Goal: Information Seeking & Learning: Learn about a topic

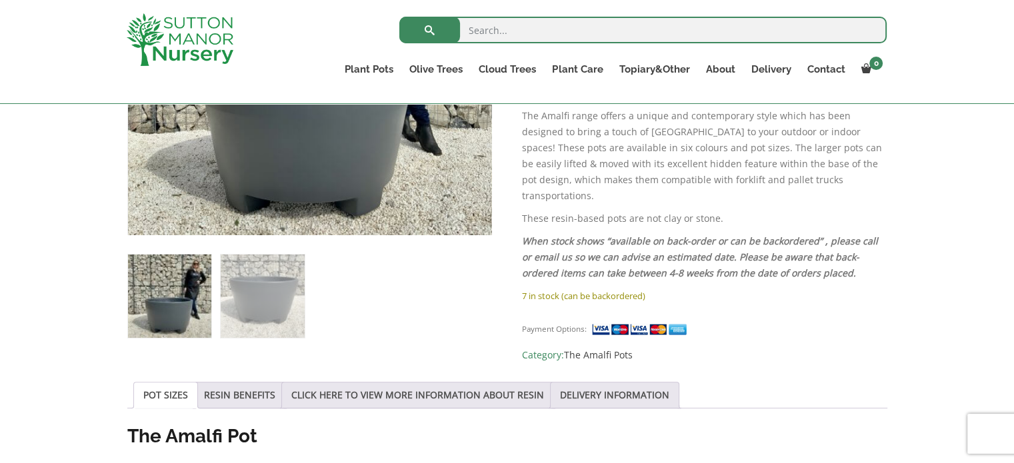
scroll to position [333, 0]
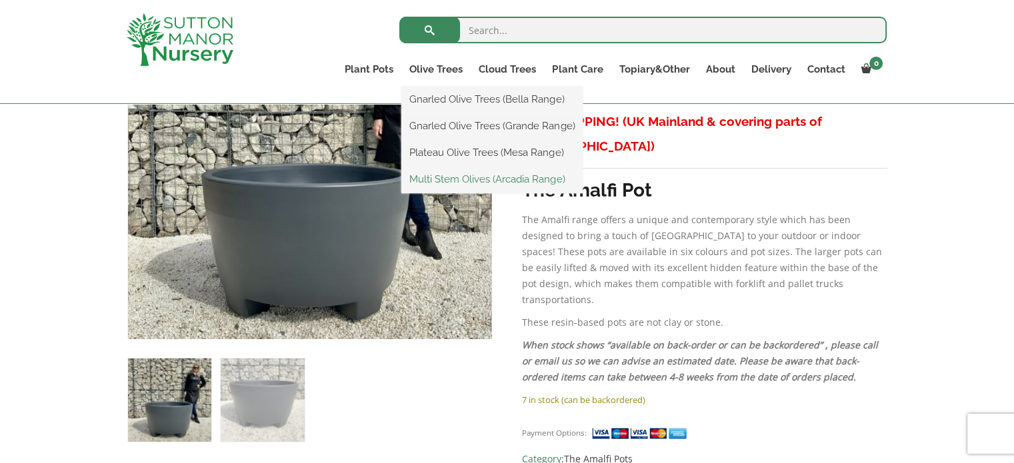
click at [439, 182] on link "Multi Stem Olives (Arcadia Range)" at bounding box center [491, 179] width 181 height 20
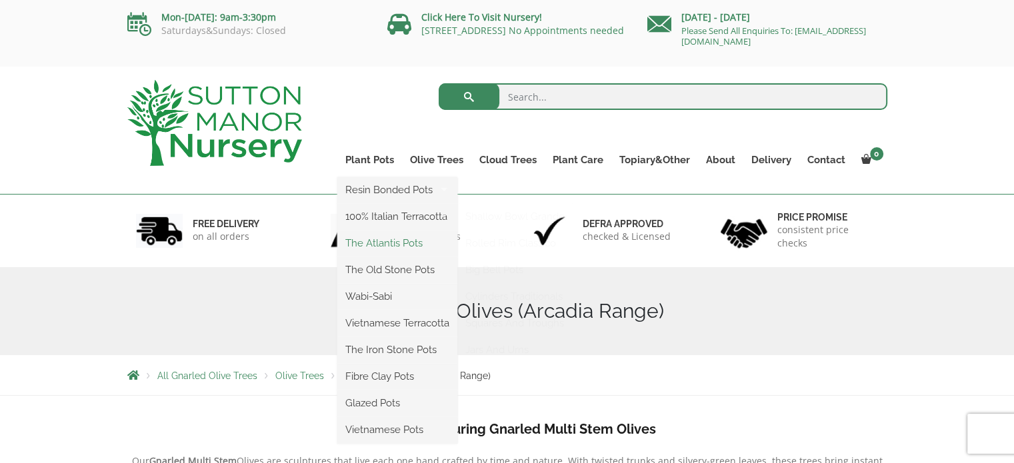
click at [374, 242] on link "The Atlantis Pots" at bounding box center [397, 243] width 120 height 20
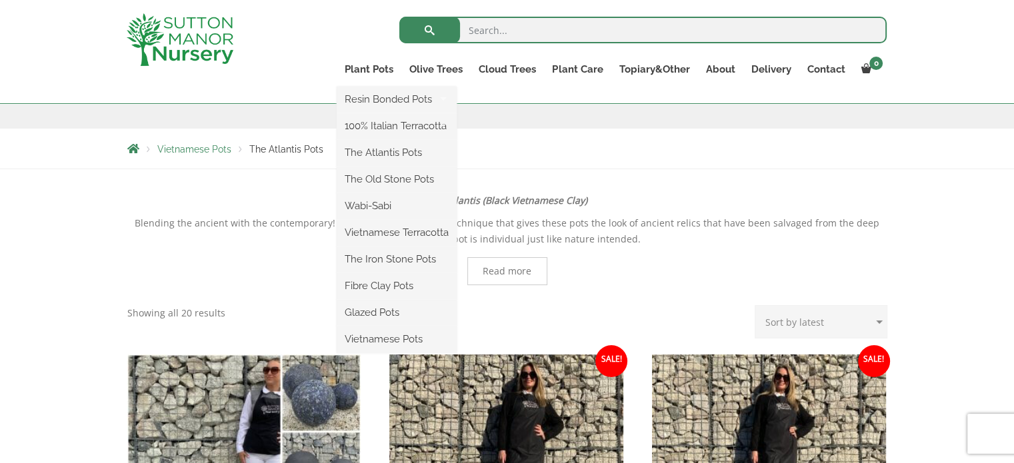
scroll to position [133, 0]
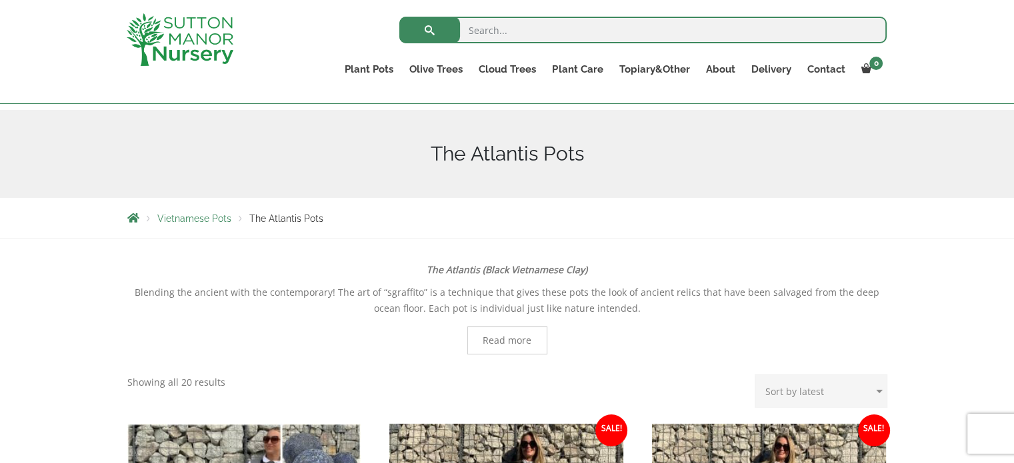
click at [481, 27] on input "search" at bounding box center [642, 30] width 487 height 27
type input "black pots"
click at [399, 17] on button "submit" at bounding box center [429, 30] width 61 height 27
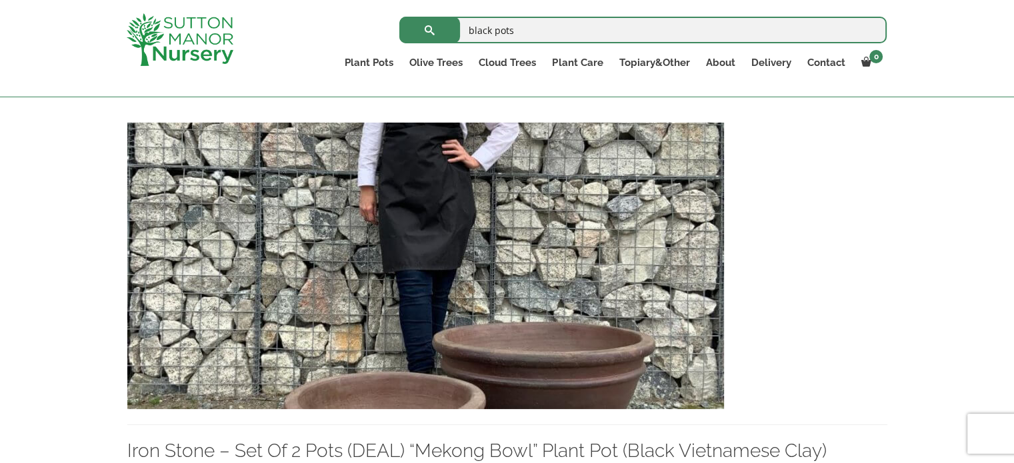
scroll to position [1867, 0]
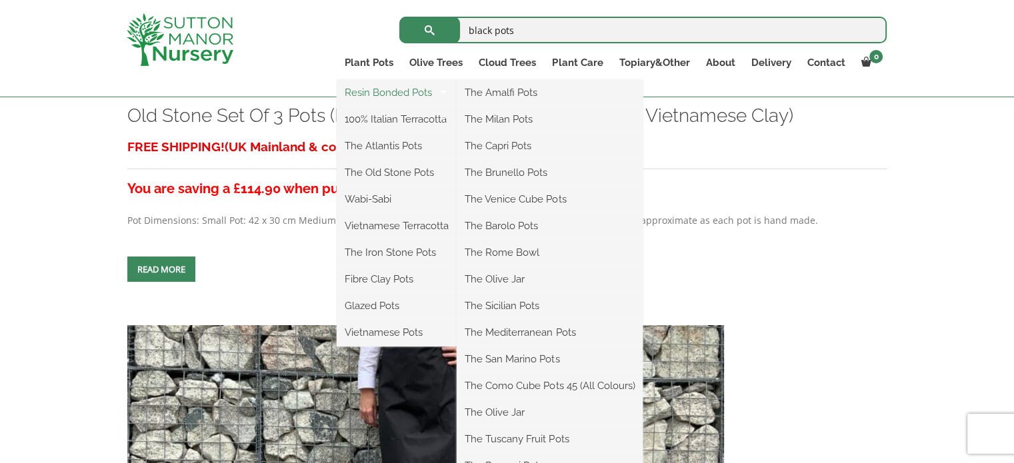
click at [365, 93] on link "Resin Bonded Pots" at bounding box center [397, 93] width 120 height 20
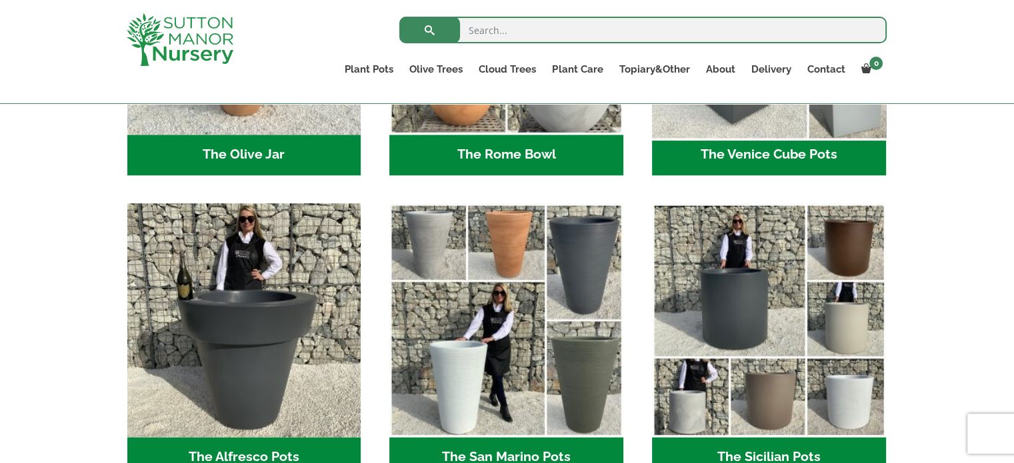
scroll to position [1533, 0]
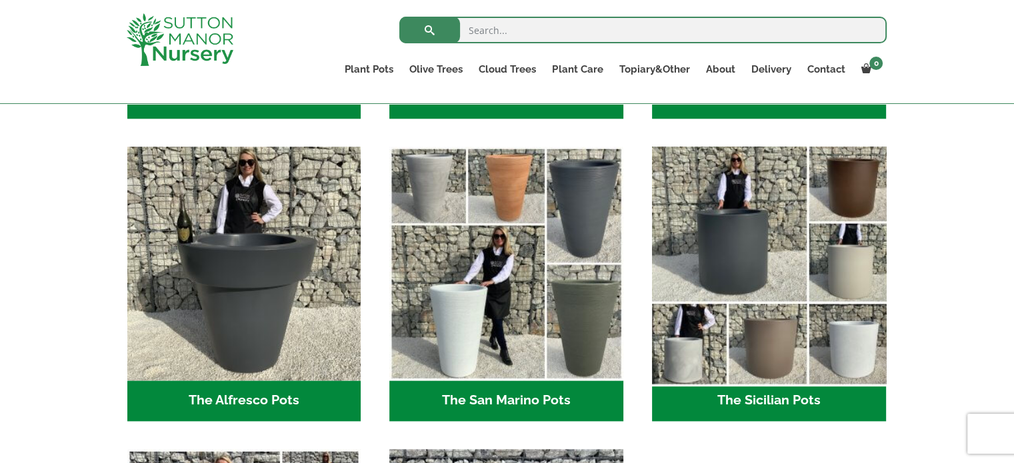
click at [743, 223] on img "Visit product category The Sicilian Pots" at bounding box center [768, 263] width 245 height 245
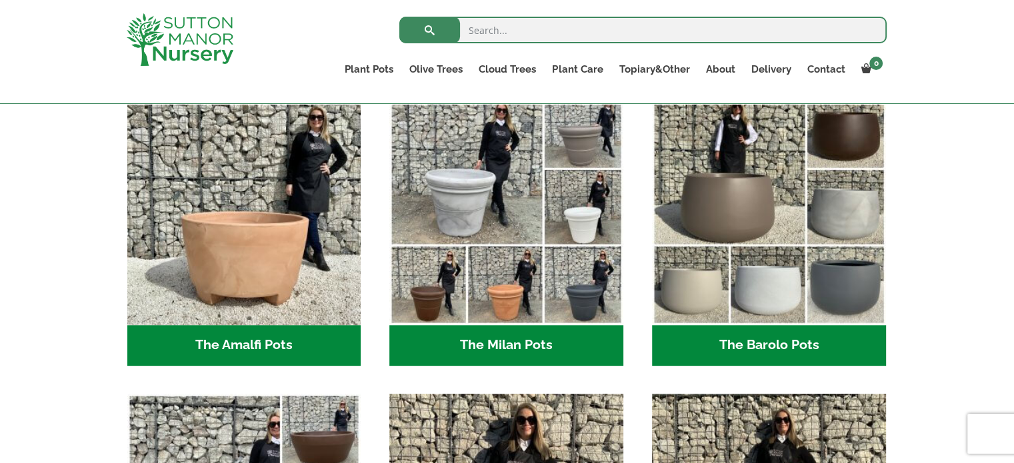
scroll to position [267, 0]
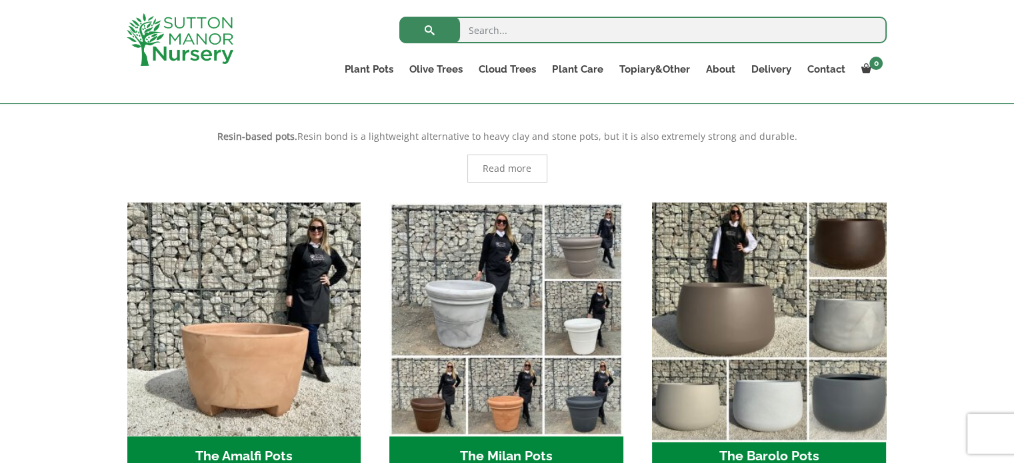
click at [769, 245] on img "Visit product category The Barolo Pots" at bounding box center [768, 319] width 245 height 245
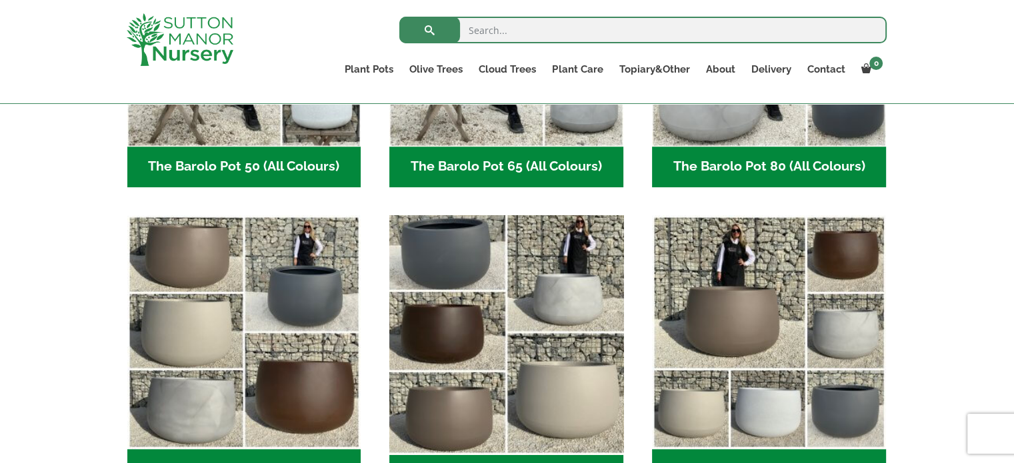
scroll to position [533, 0]
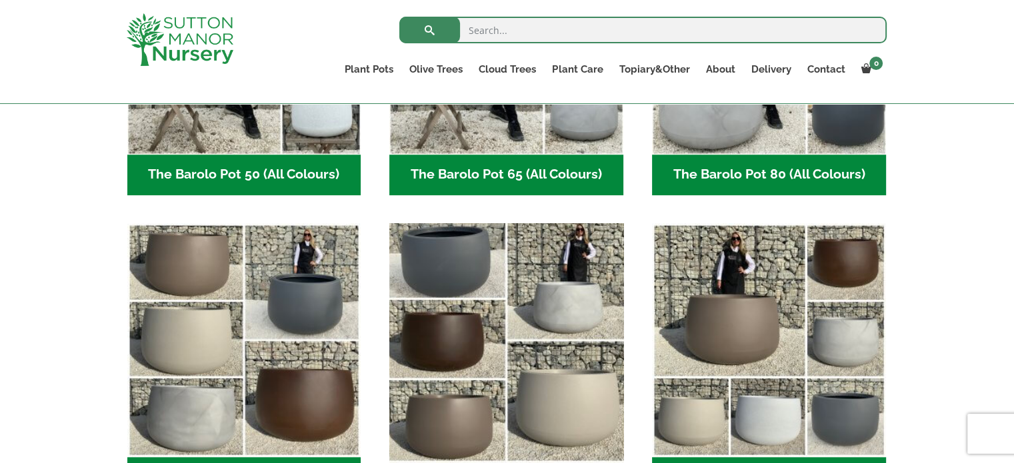
click at [453, 259] on img "Visit product category The Barolo Pot 95 (All Colours)" at bounding box center [506, 339] width 245 height 245
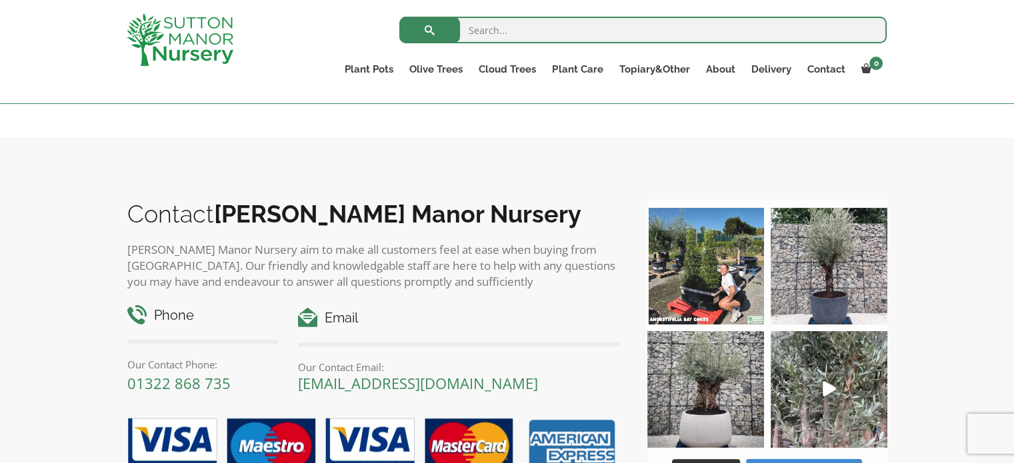
scroll to position [1067, 0]
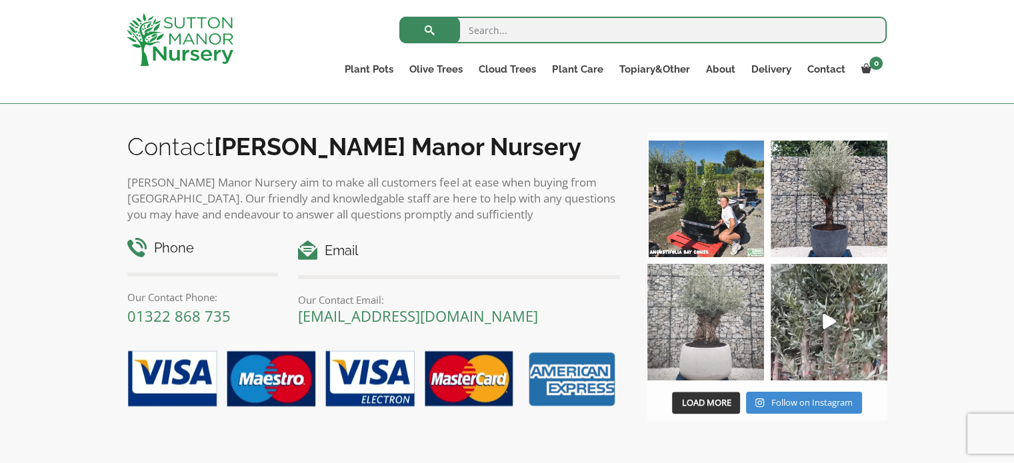
click at [717, 353] on img at bounding box center [705, 322] width 117 height 117
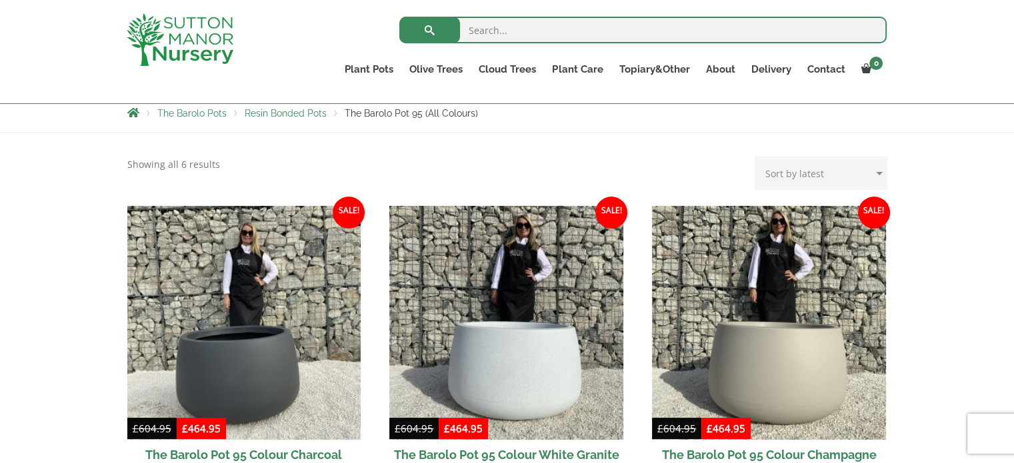
scroll to position [439, 0]
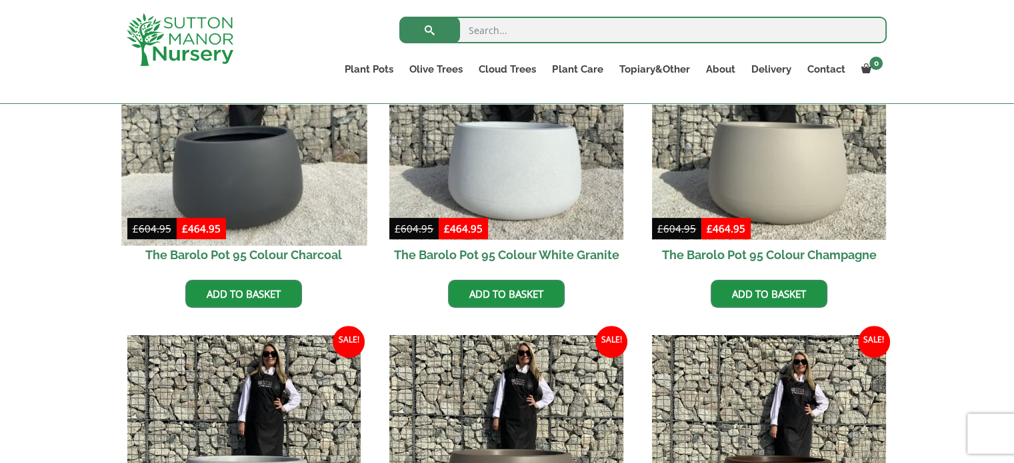
click at [245, 187] on img at bounding box center [243, 122] width 245 height 245
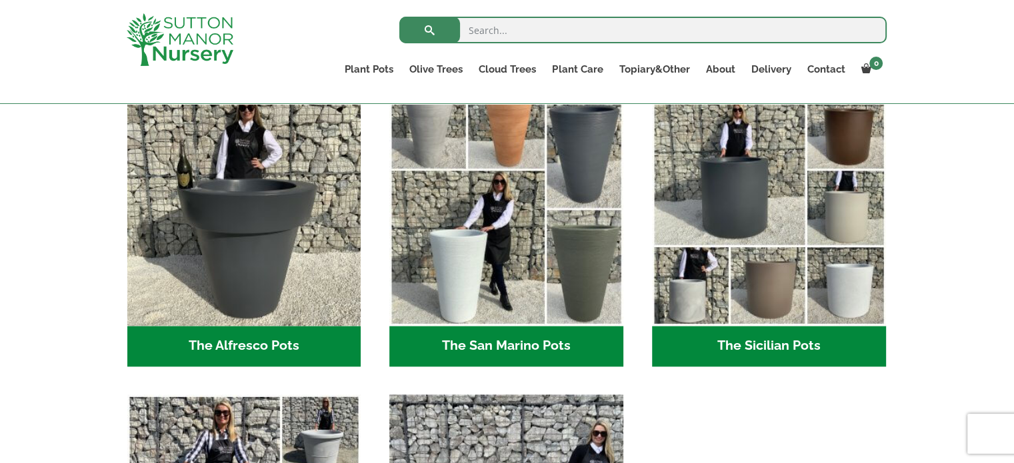
scroll to position [1600, 0]
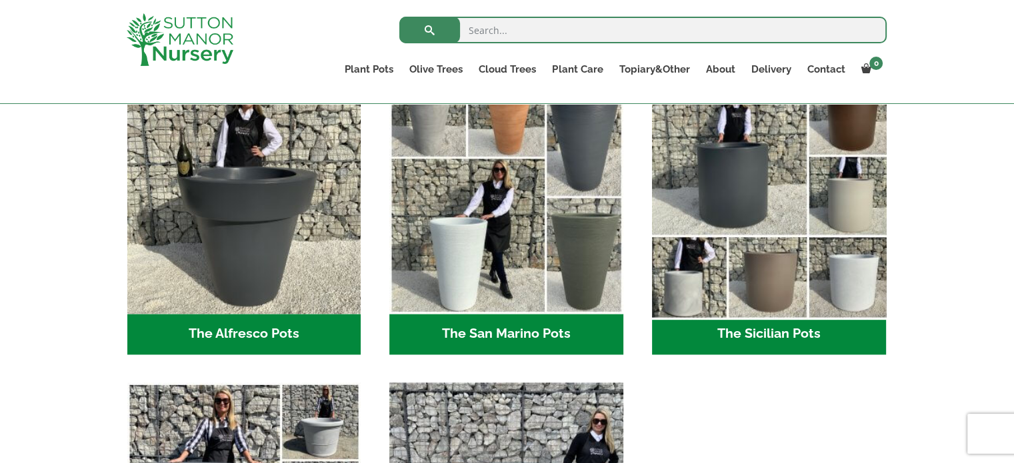
click at [719, 175] on img "Visit product category The Sicilian Pots" at bounding box center [768, 196] width 245 height 245
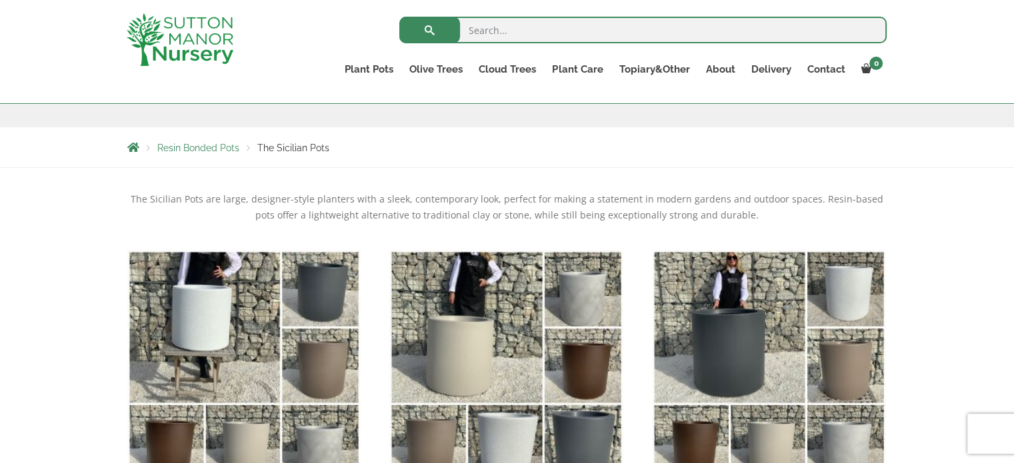
scroll to position [293, 0]
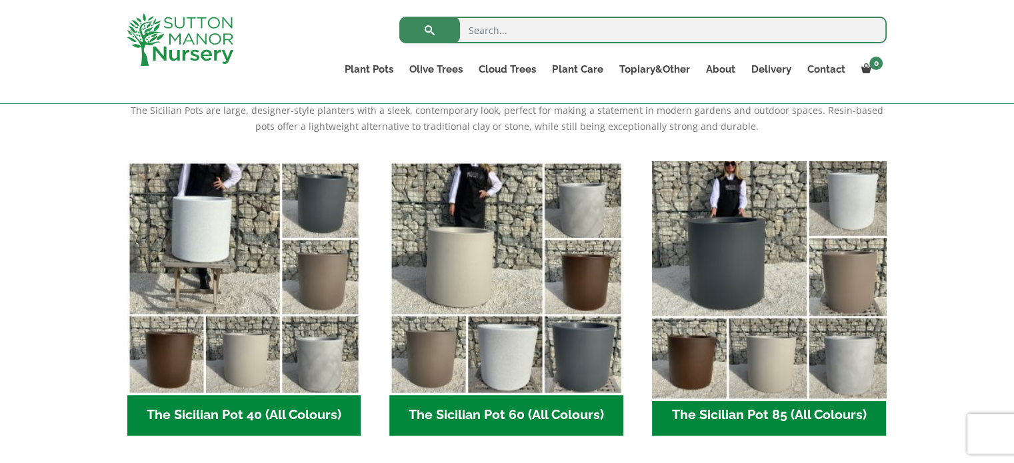
click at [758, 263] on img "Visit product category The Sicilian Pot 85 (All Colours)" at bounding box center [768, 277] width 245 height 245
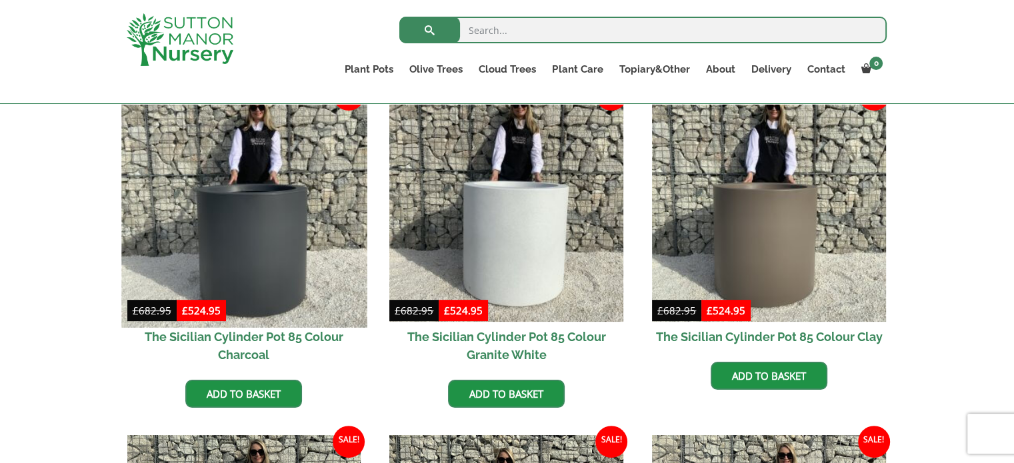
scroll to position [333, 0]
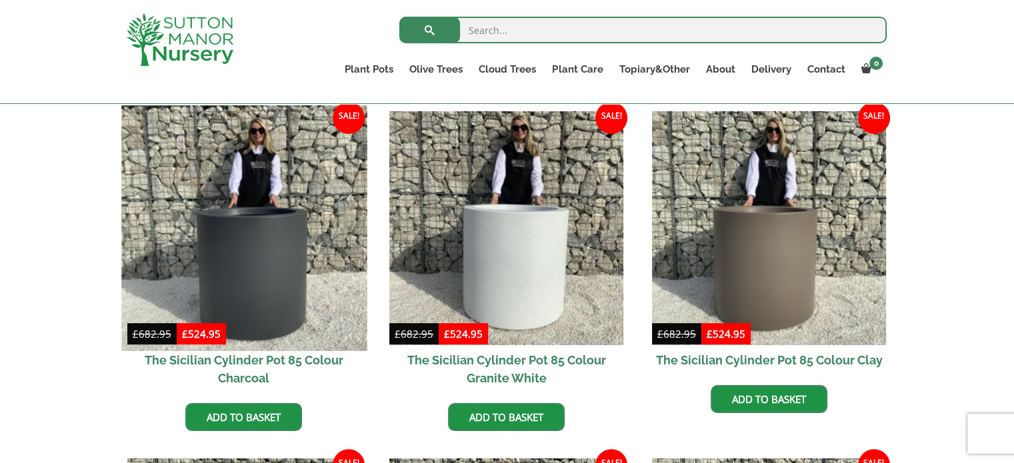
click at [239, 261] on img at bounding box center [243, 227] width 245 height 245
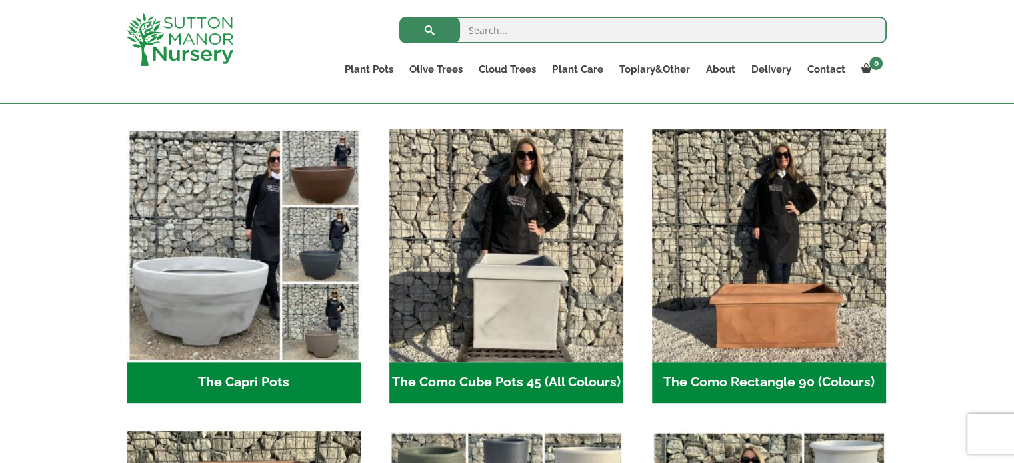
scroll to position [667, 0]
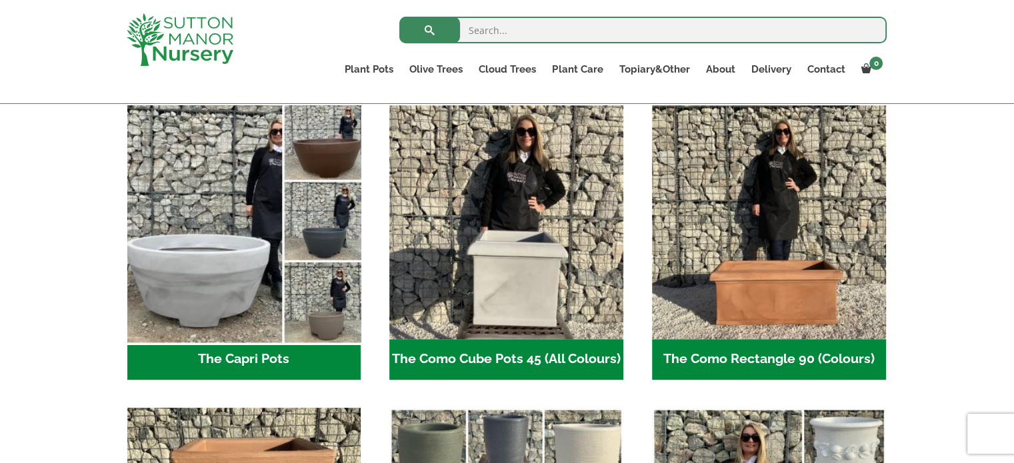
click at [205, 250] on img "Visit product category The Capri Pots" at bounding box center [243, 221] width 245 height 245
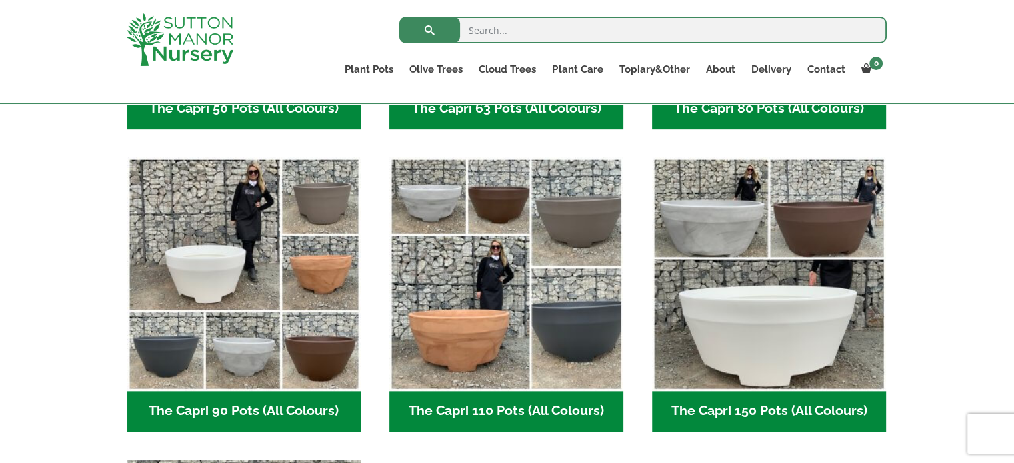
scroll to position [600, 0]
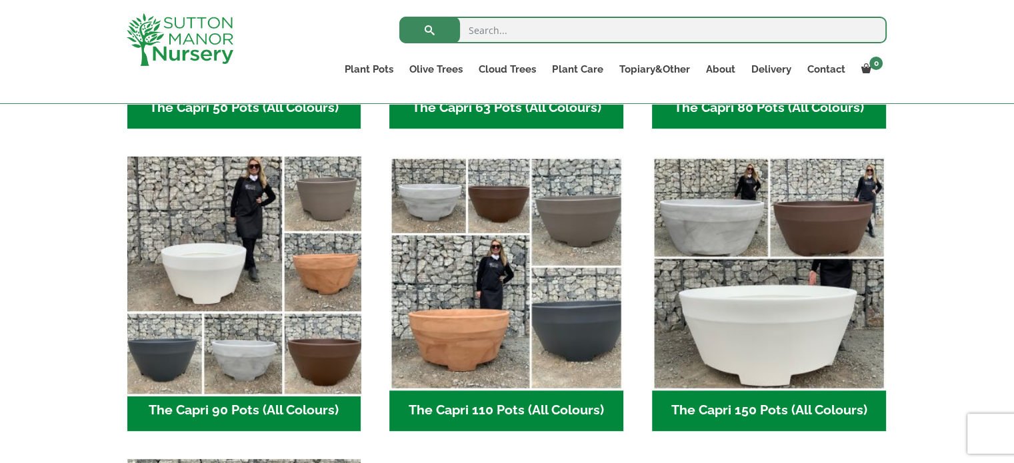
click at [251, 294] on img "Visit product category The Capri 90 Pots (All Colours)" at bounding box center [243, 273] width 245 height 245
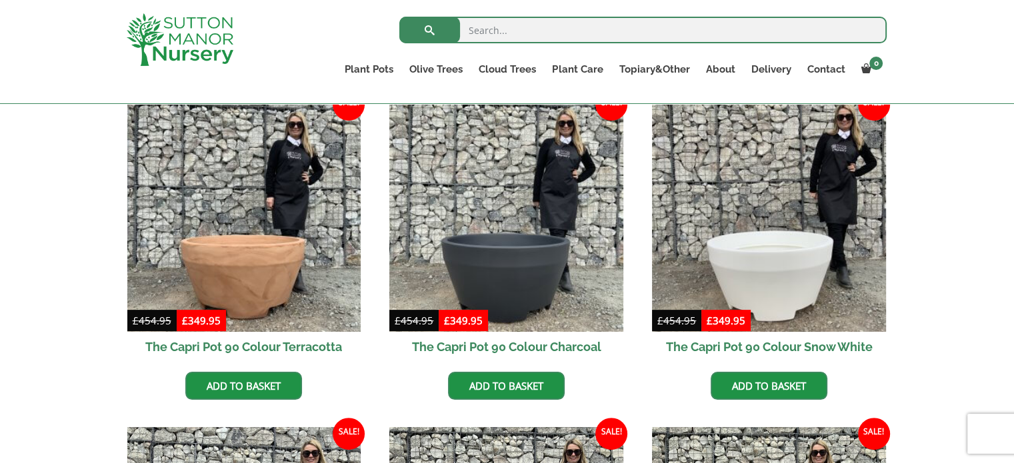
scroll to position [333, 0]
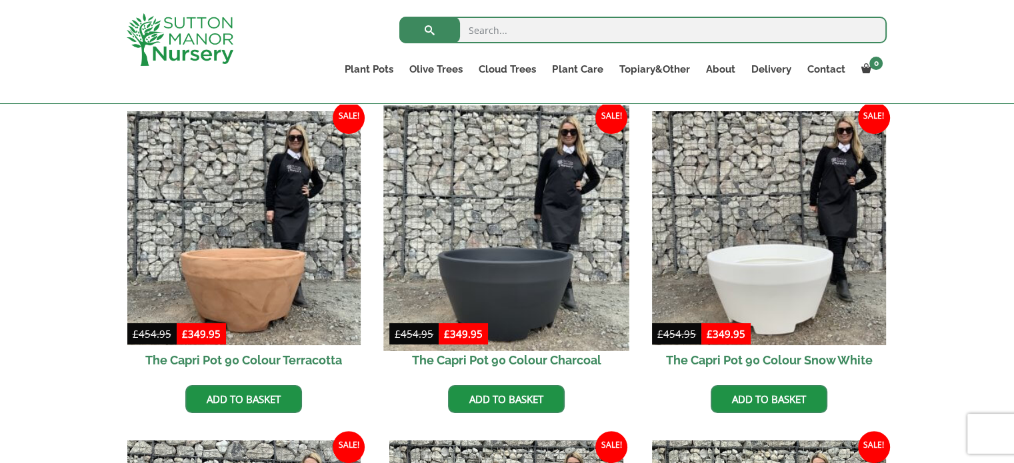
click at [540, 273] on img at bounding box center [506, 227] width 245 height 245
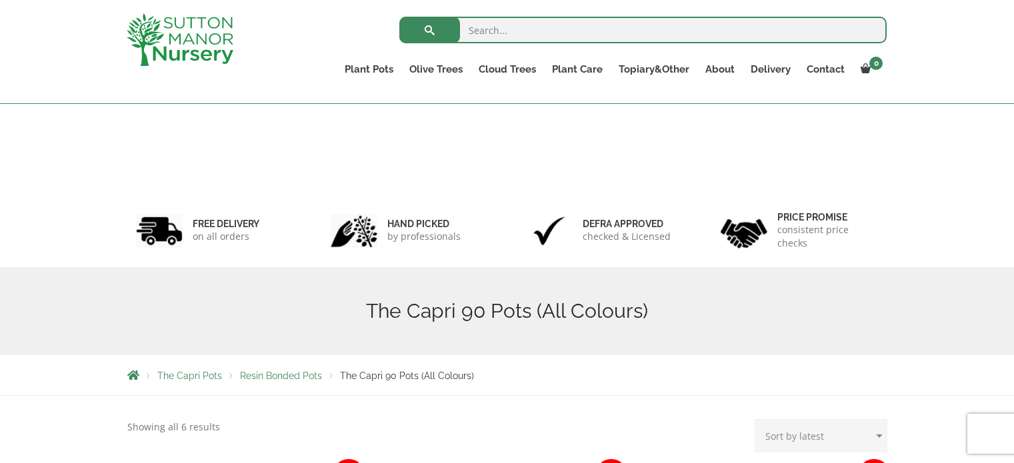
scroll to position [357, 0]
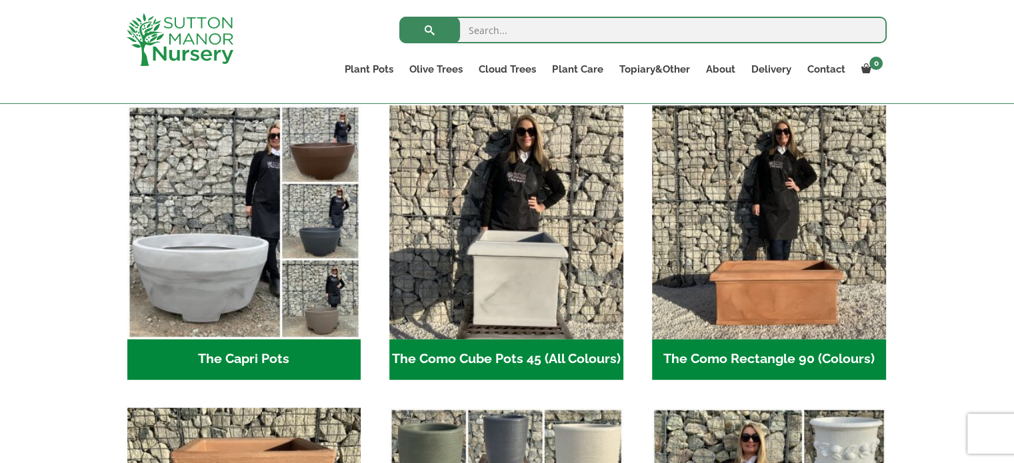
scroll to position [667, 0]
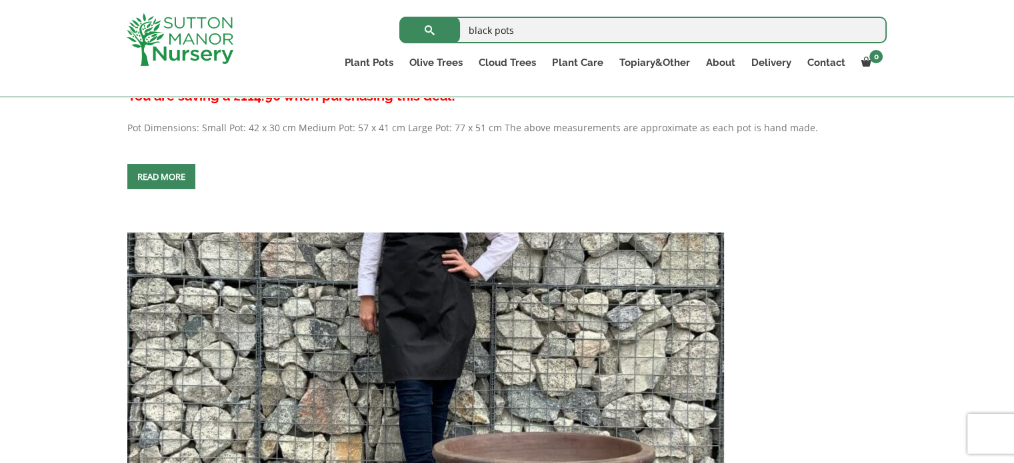
scroll to position [1800, 0]
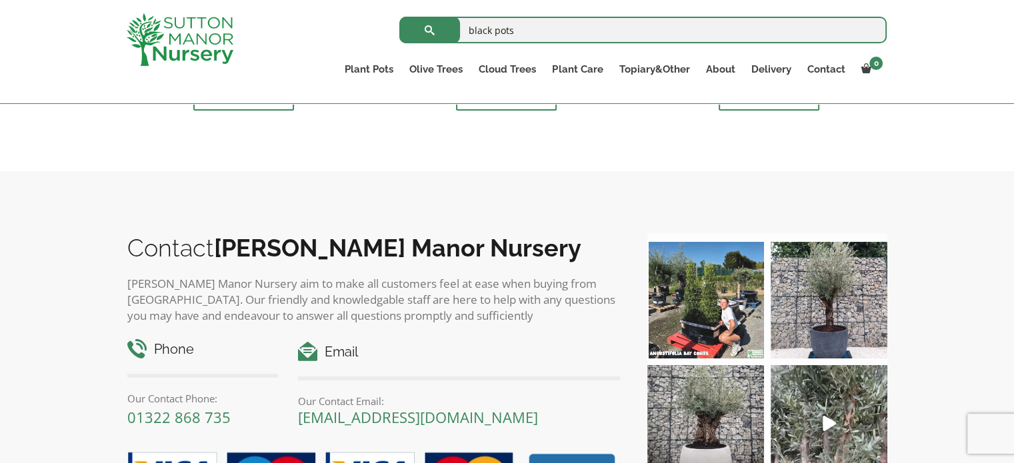
scroll to position [1133, 0]
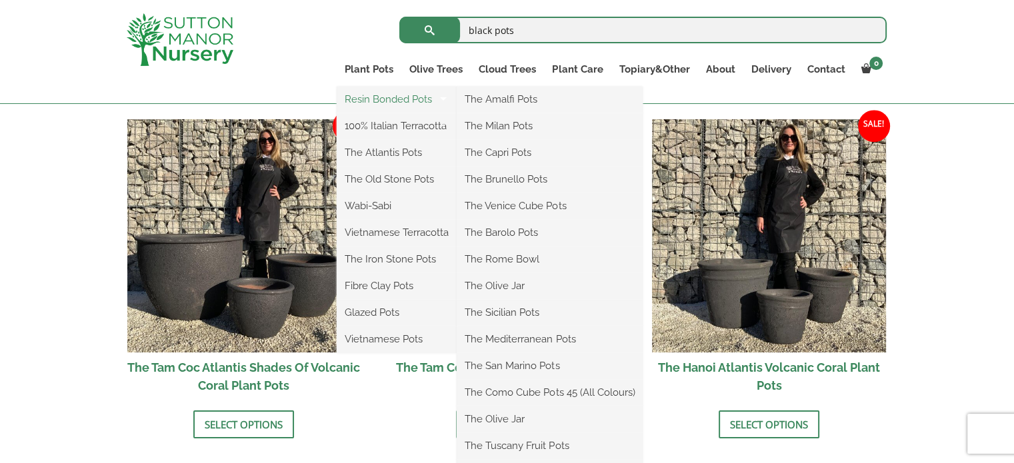
click at [376, 97] on link "Resin Bonded Pots" at bounding box center [397, 99] width 120 height 20
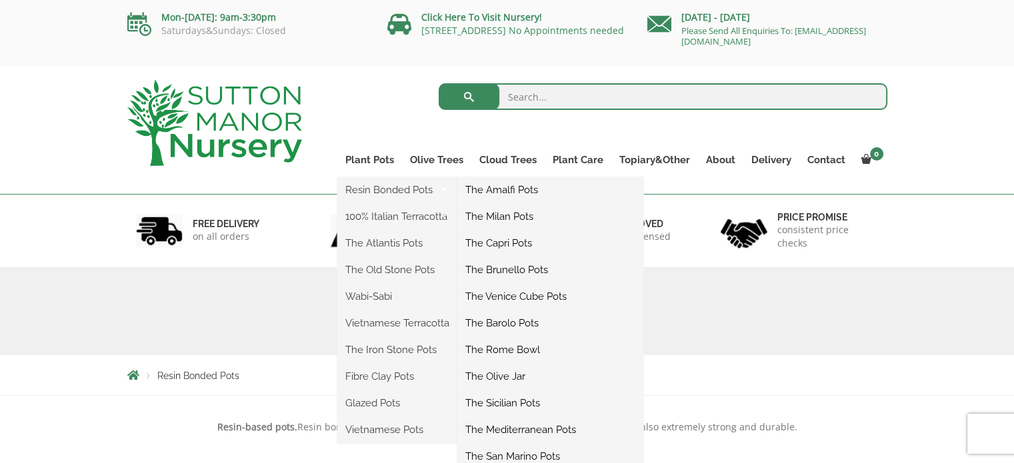
click at [502, 269] on link "The Brunello Pots" at bounding box center [550, 270] width 186 height 20
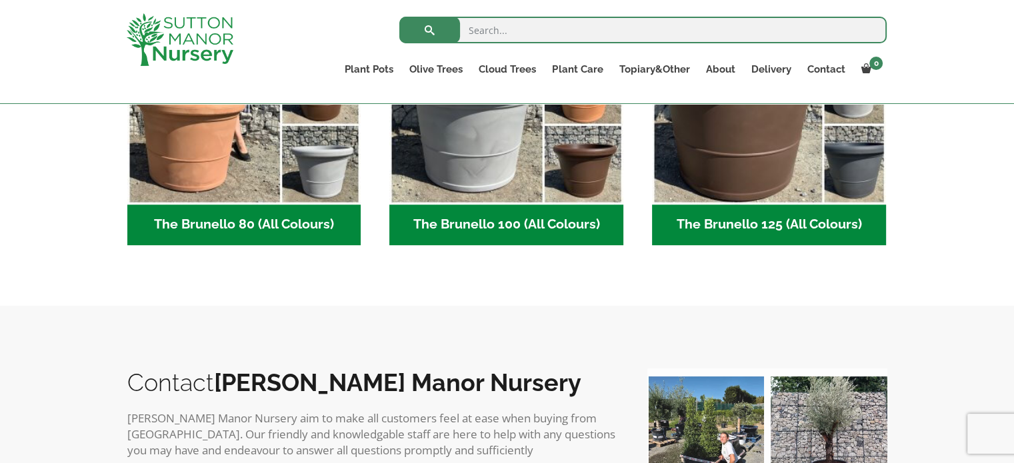
scroll to position [267, 0]
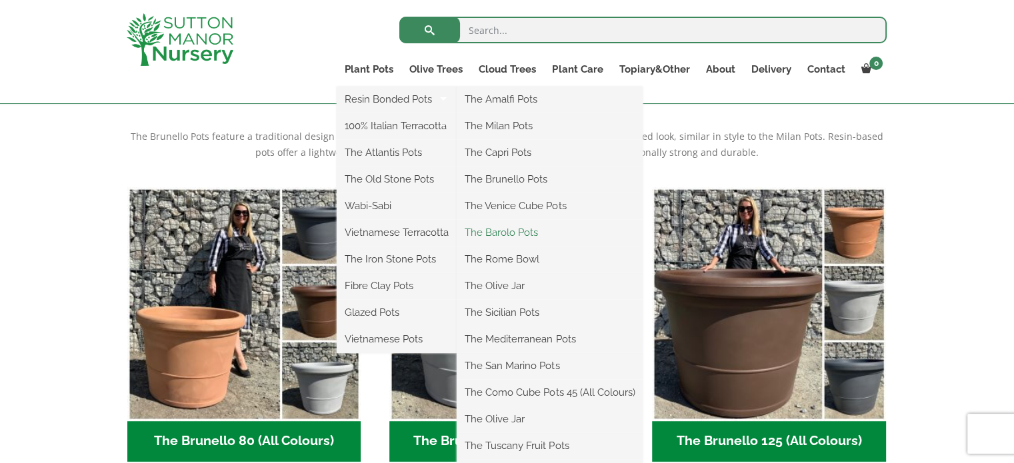
click at [509, 230] on link "The Barolo Pots" at bounding box center [550, 233] width 186 height 20
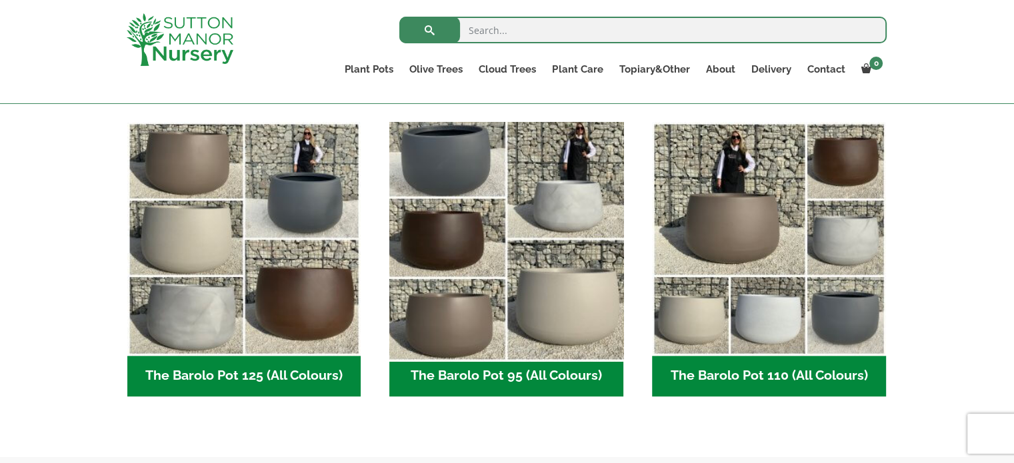
scroll to position [667, 0]
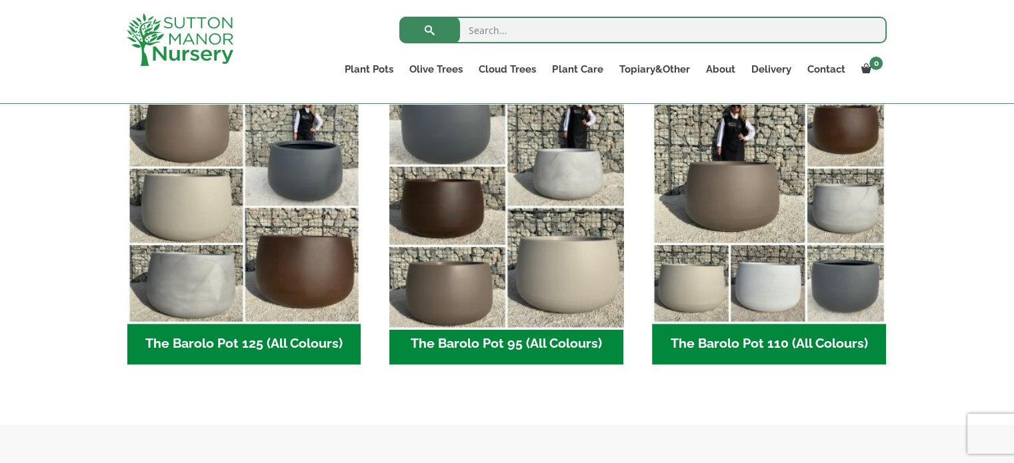
click at [415, 131] on img "Visit product category The Barolo Pot 95 (All Colours)" at bounding box center [506, 206] width 245 height 245
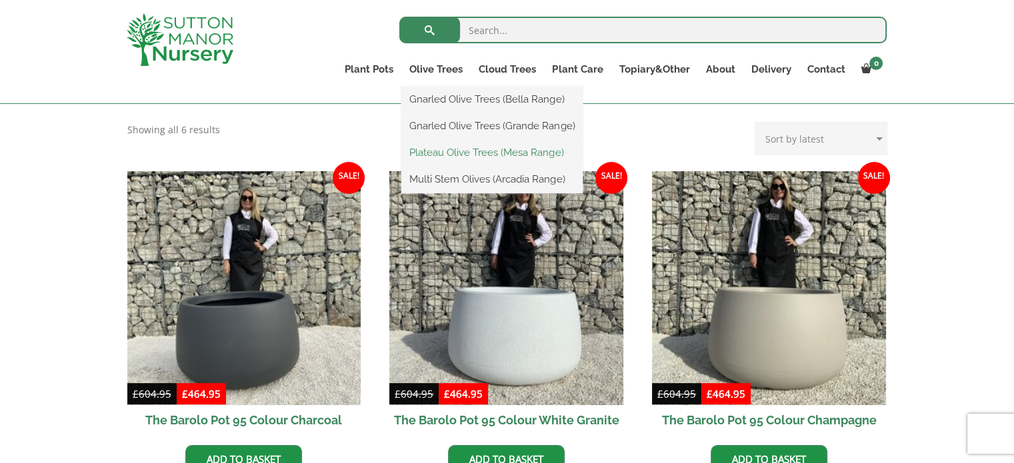
scroll to position [267, 0]
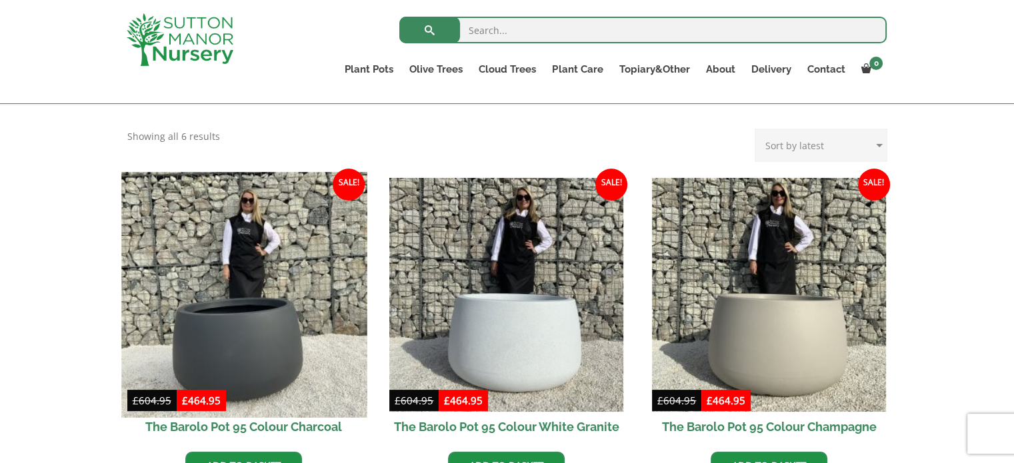
click at [227, 333] on img at bounding box center [243, 294] width 245 height 245
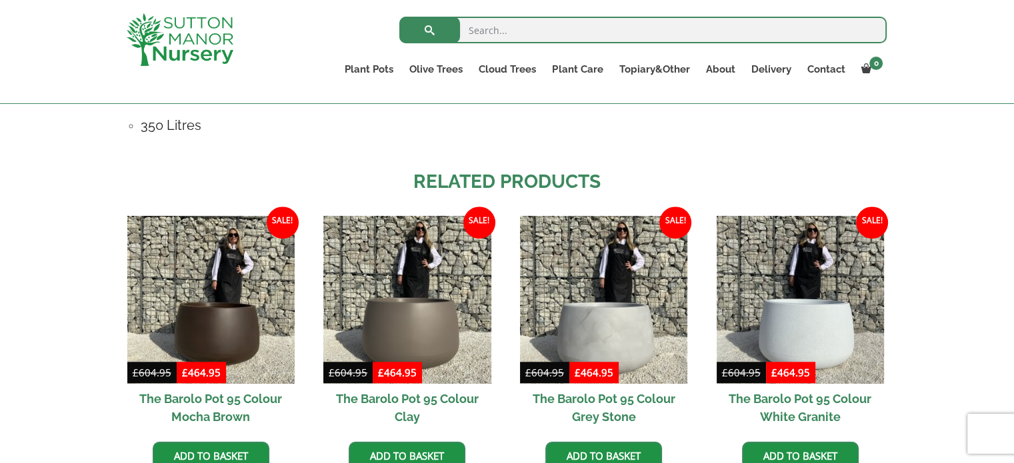
scroll to position [1067, 0]
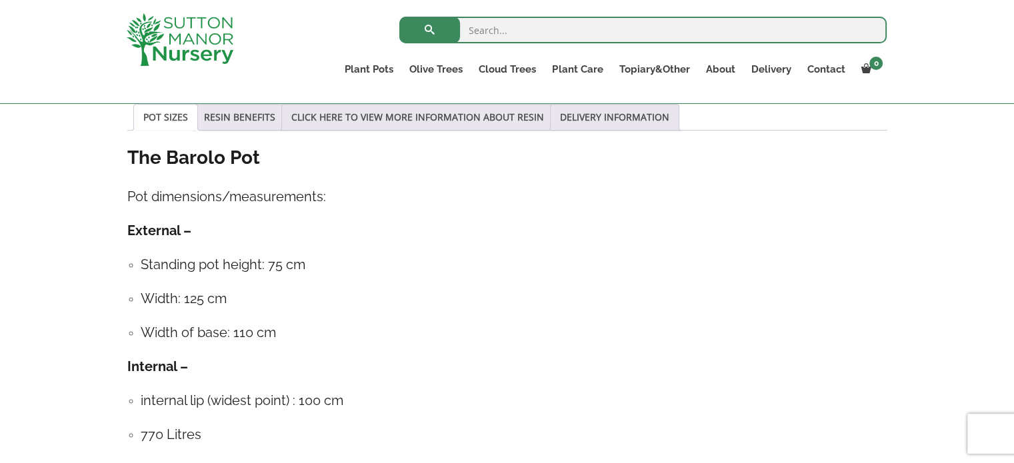
scroll to position [733, 0]
